Goal: Task Accomplishment & Management: Use online tool/utility

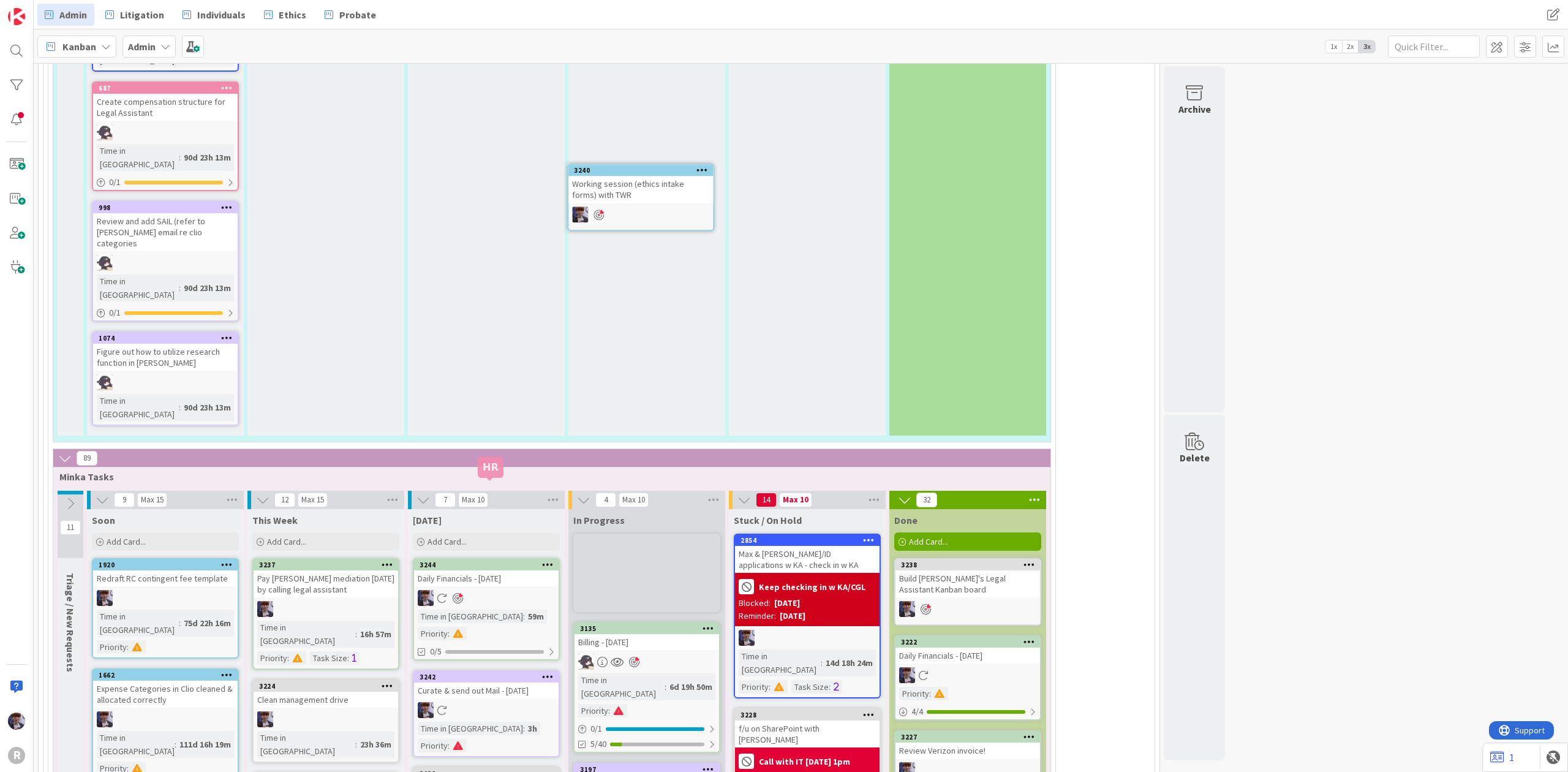
scroll to position [2554, 0]
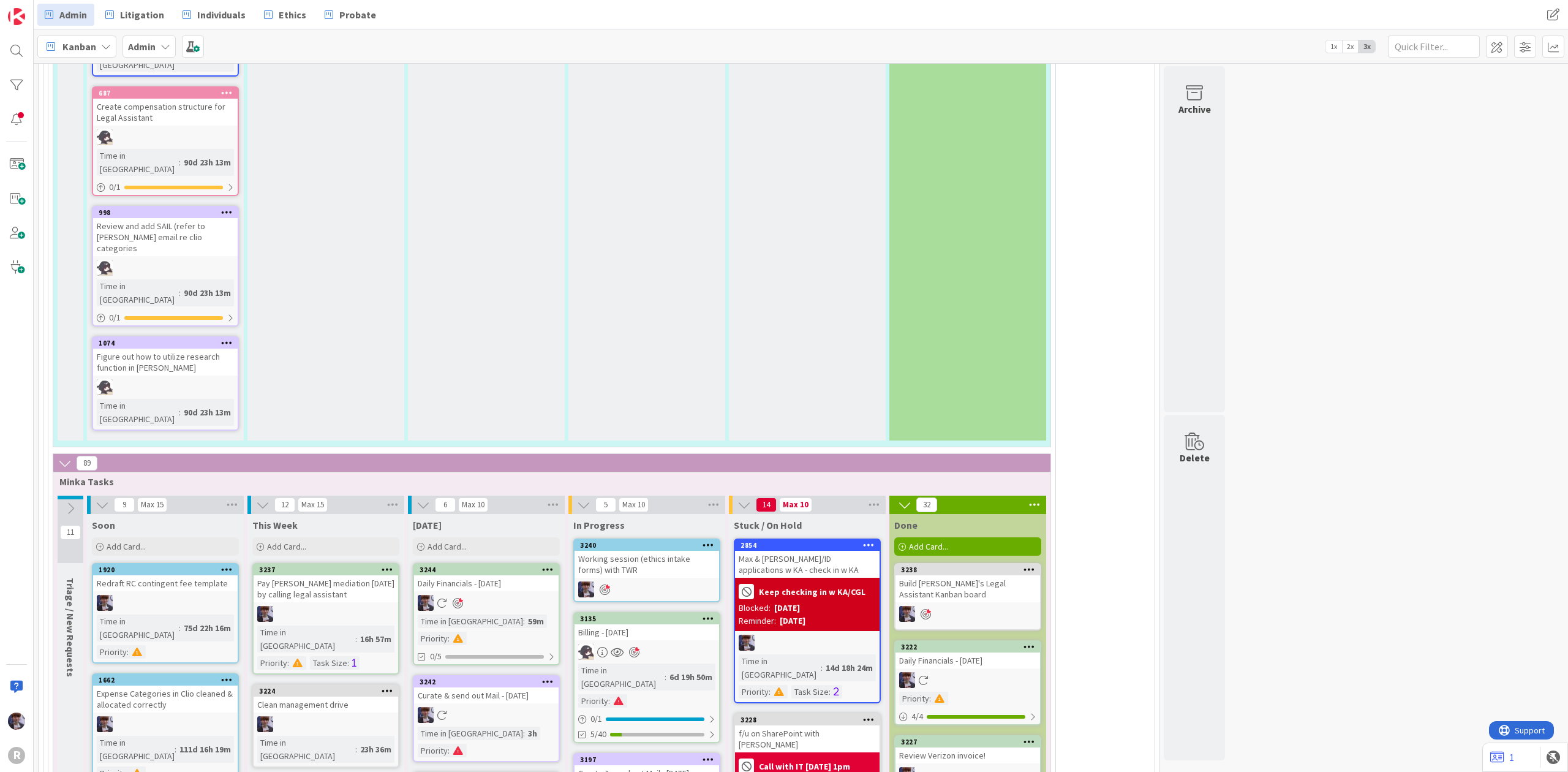
click at [646, 551] on div "Working session (ethics intake forms) with TWR" at bounding box center [647, 564] width 145 height 27
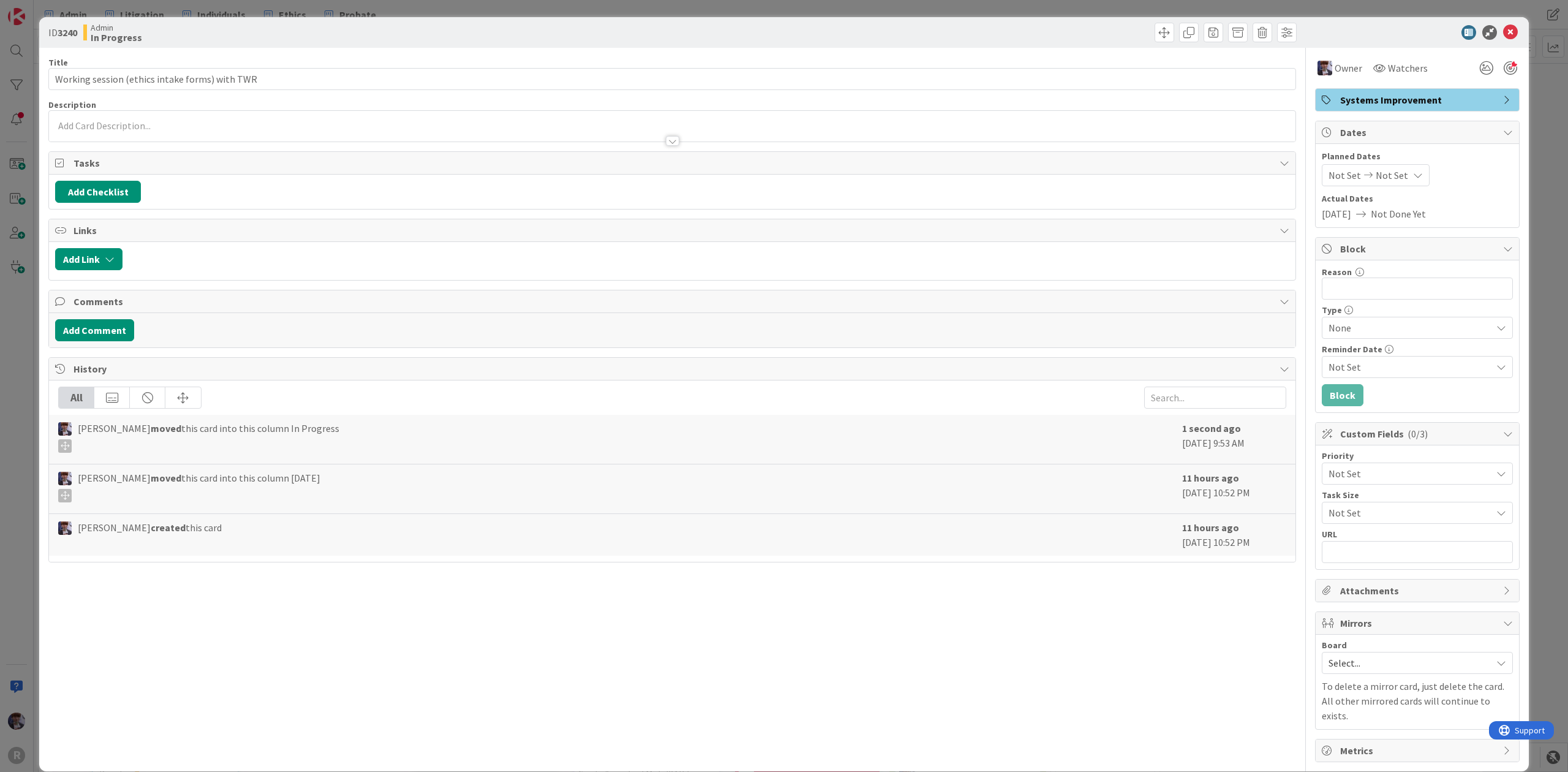
click at [145, 136] on div at bounding box center [673, 135] width 1247 height 13
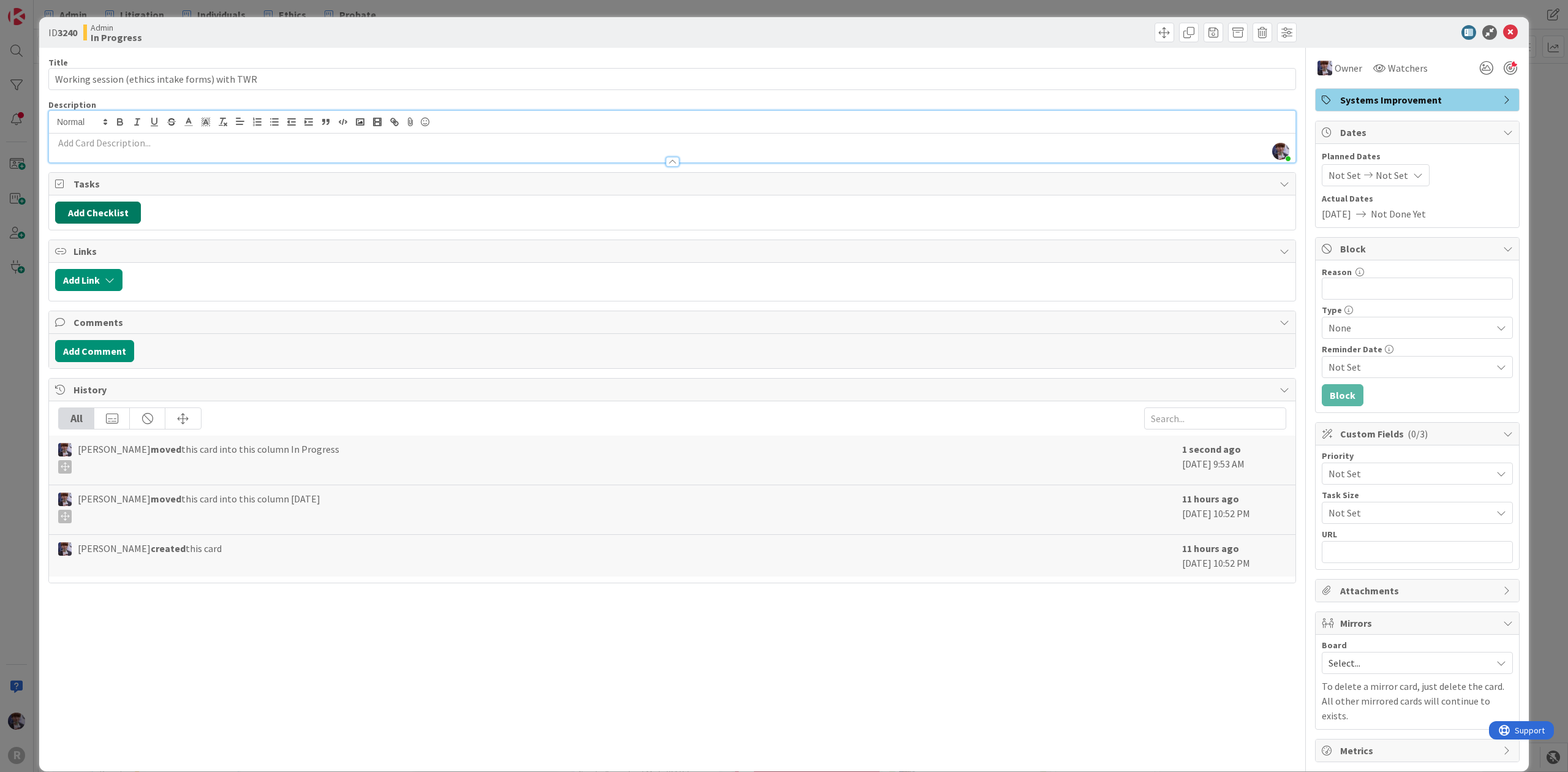
click at [119, 213] on button "Add Checklist" at bounding box center [97, 212] width 86 height 22
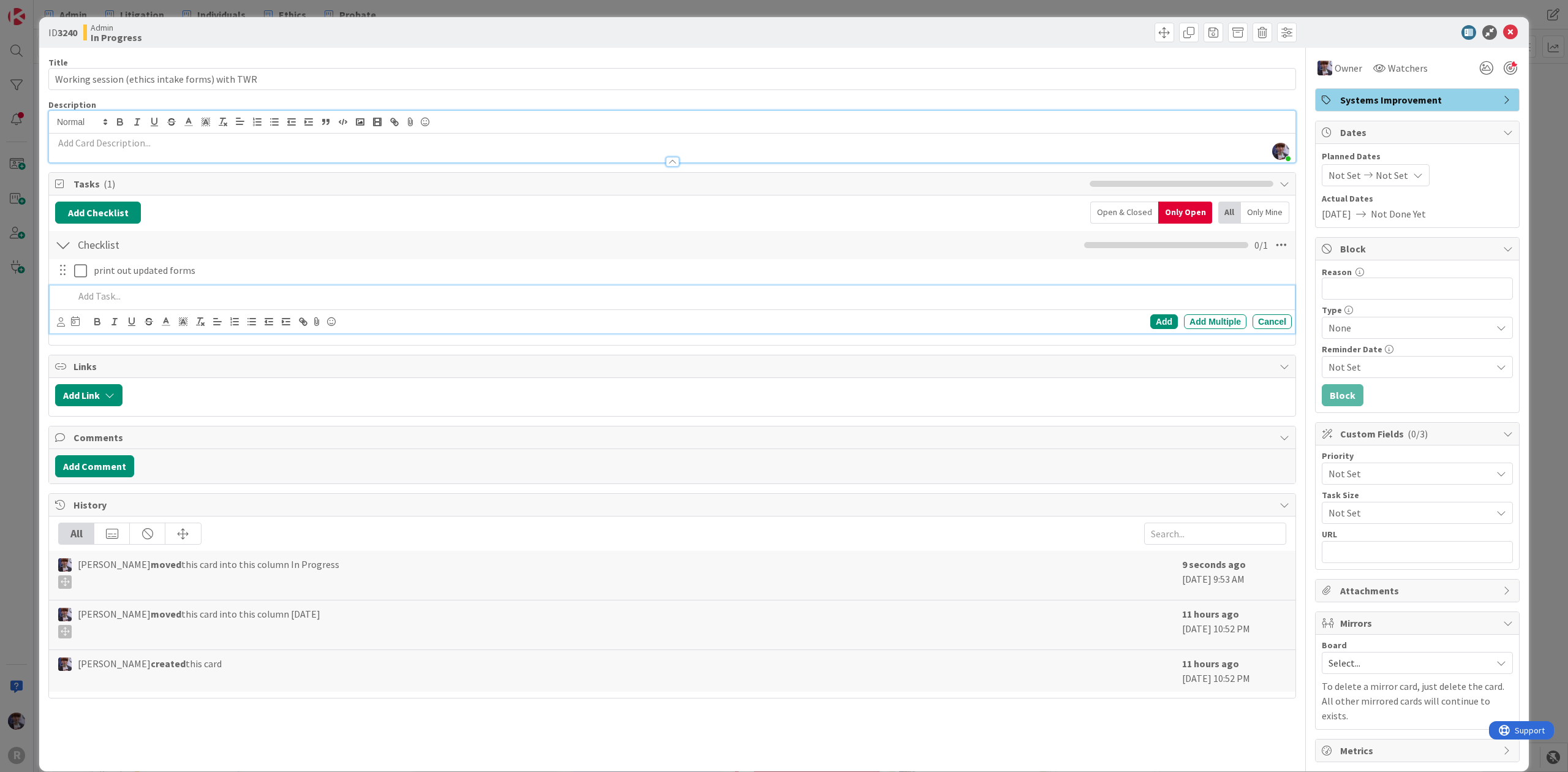
click at [77, 281] on div at bounding box center [72, 270] width 34 height 21
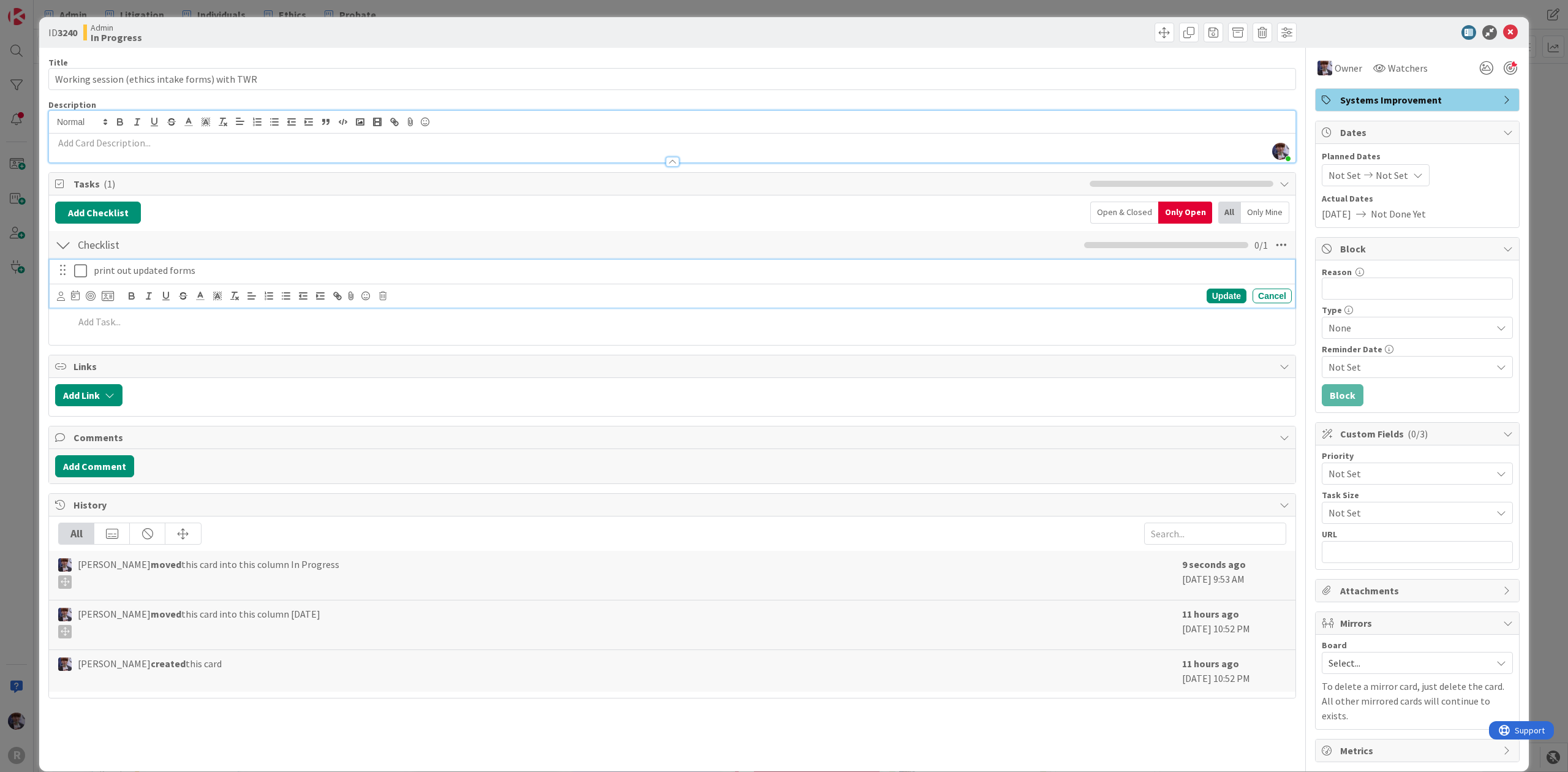
click at [77, 275] on icon at bounding box center [80, 271] width 13 height 14
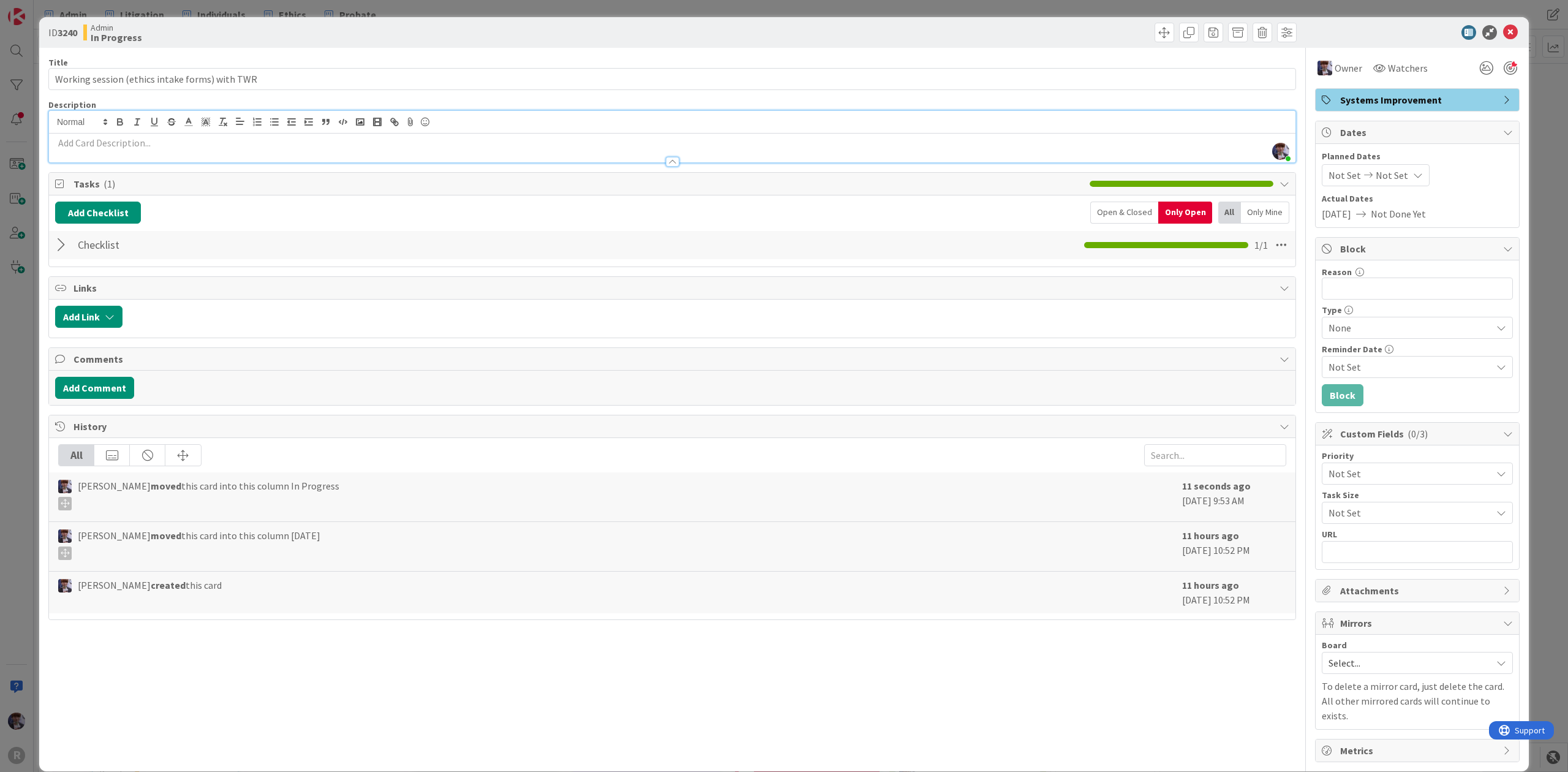
click at [28, 351] on div "ID 3240 Admin In Progress Title 46 / 128 Working session (ethics intake forms) …" at bounding box center [784, 386] width 1568 height 772
